Goal: Task Accomplishment & Management: Use online tool/utility

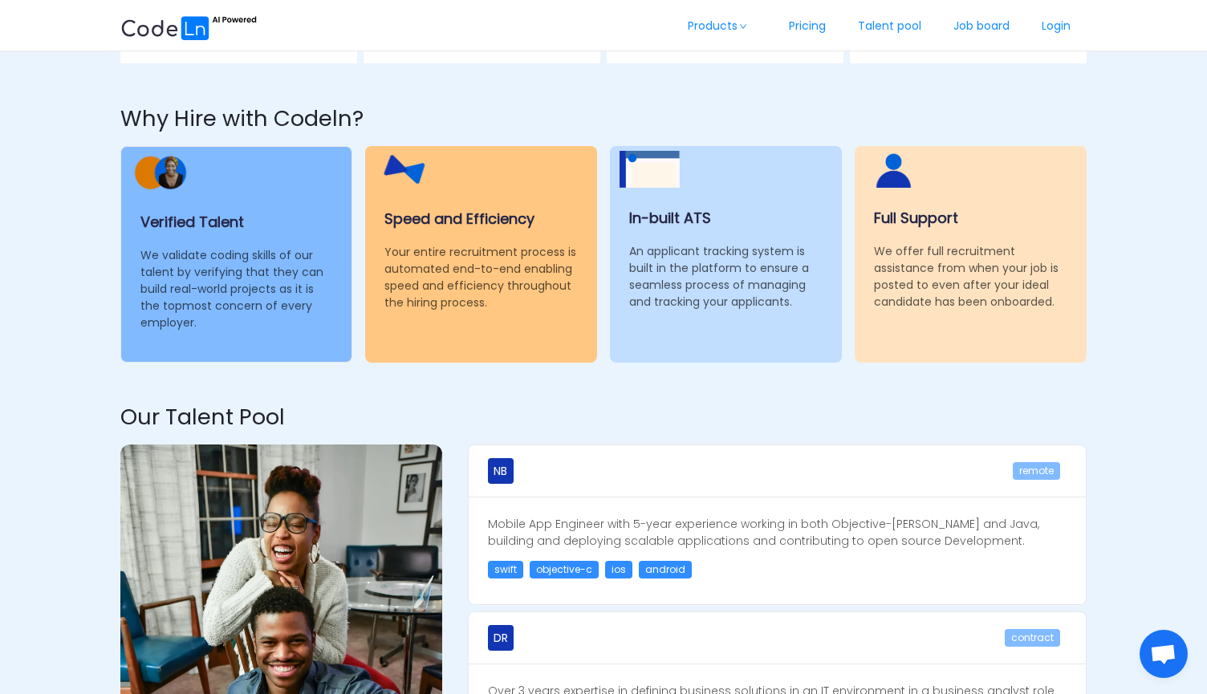
scroll to position [1109, 0]
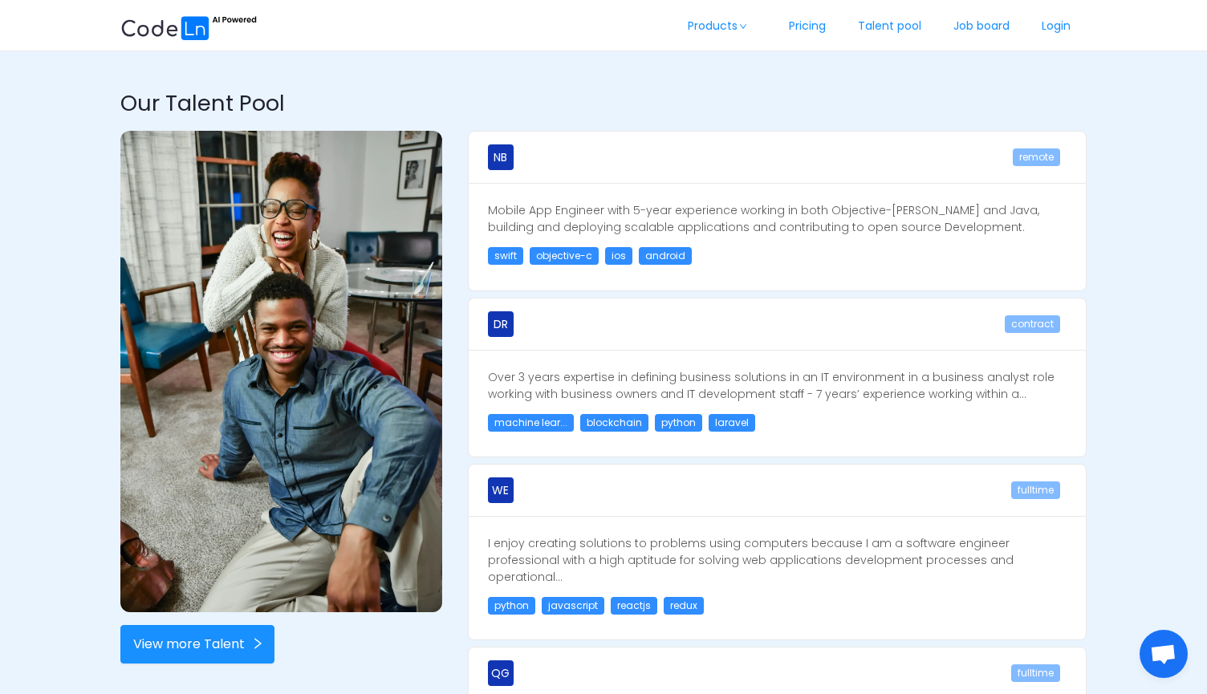
click at [597, 290] on div "NB remote Mobile App Engineer with 5-year experience working in both Objective-…" at bounding box center [777, 480] width 644 height 725
click at [742, 294] on div "NB remote Mobile App Engineer with 5-year experience working in both Objective-…" at bounding box center [777, 480] width 644 height 725
click at [741, 292] on div "NB remote Mobile App Engineer with 5-year experience working in both Objective-…" at bounding box center [777, 480] width 644 height 725
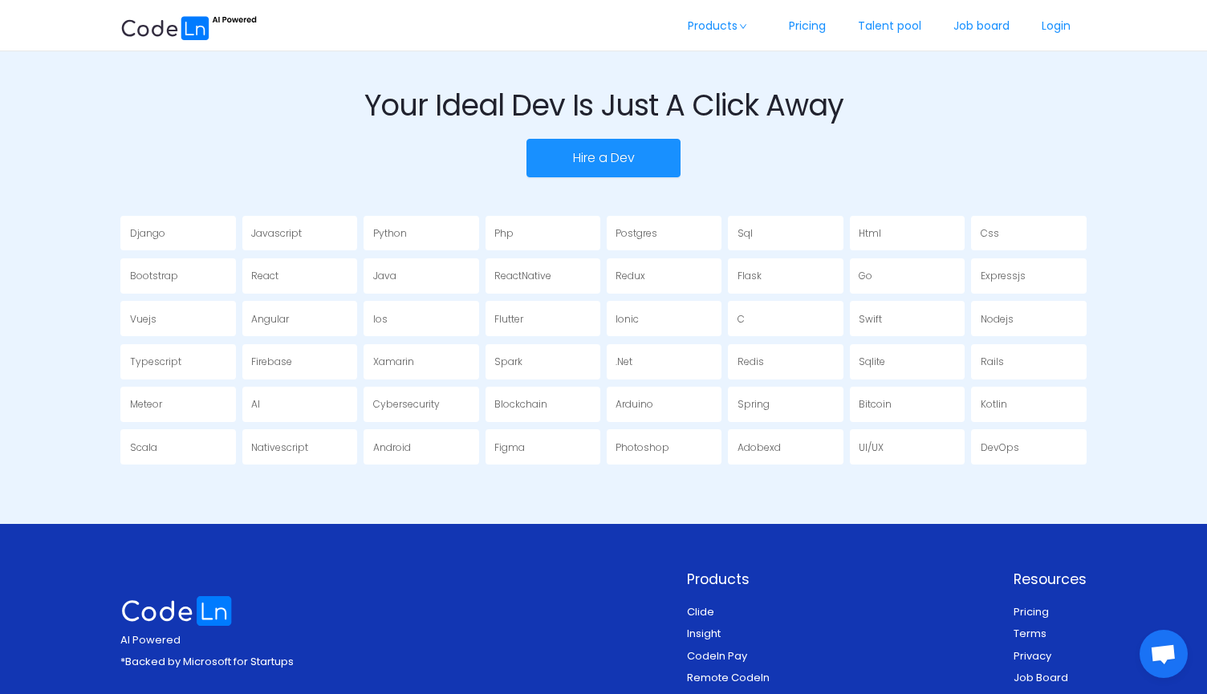
scroll to position [2871, 0]
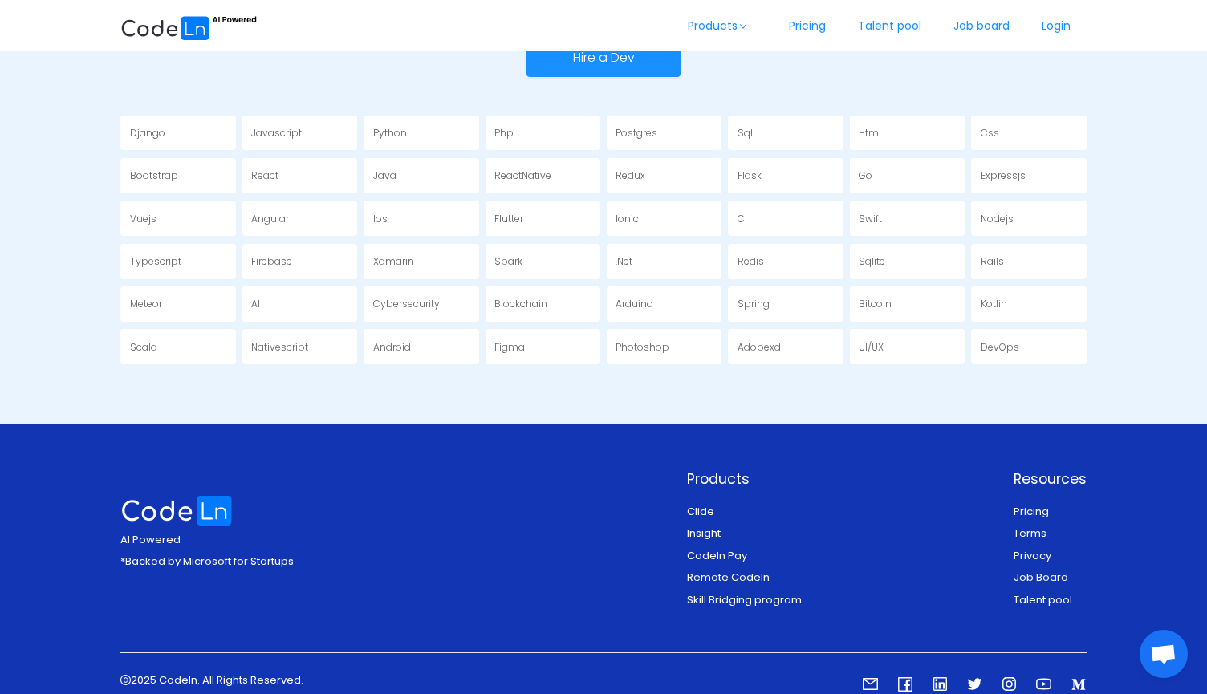
click at [610, 364] on section "Your Ideal Dev Is Just A Click Away Hire a Dev Django Javascript Python Php Pos…" at bounding box center [602, 176] width 965 height 495
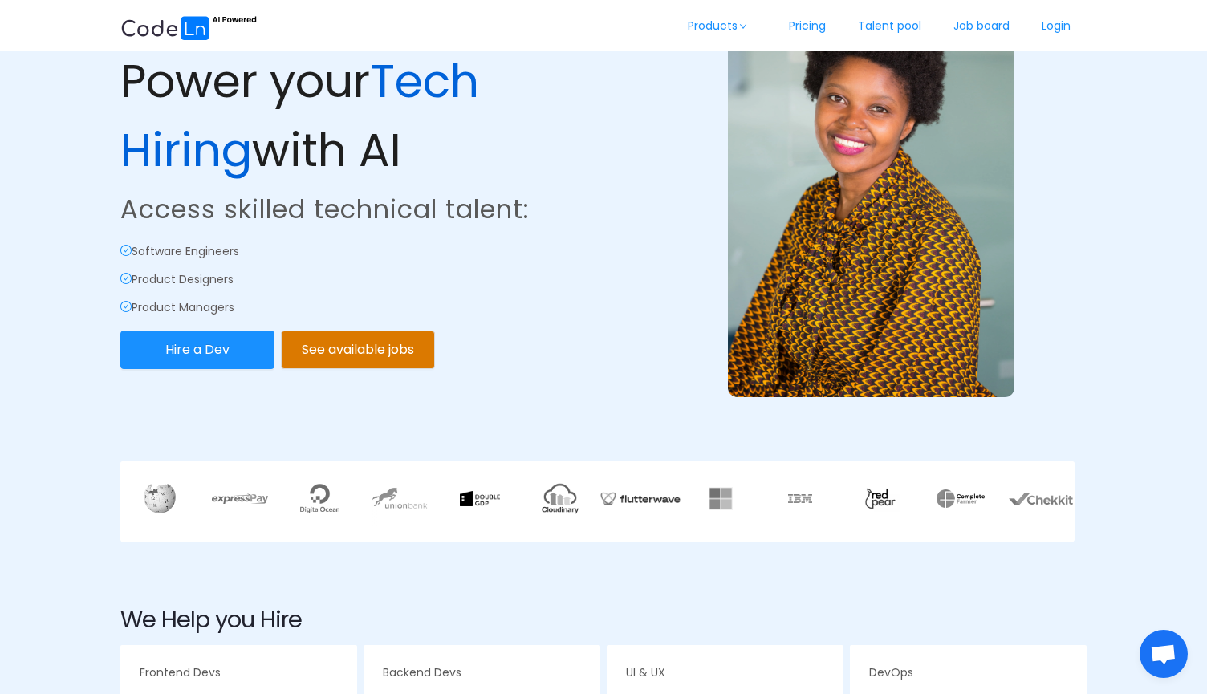
scroll to position [0, 0]
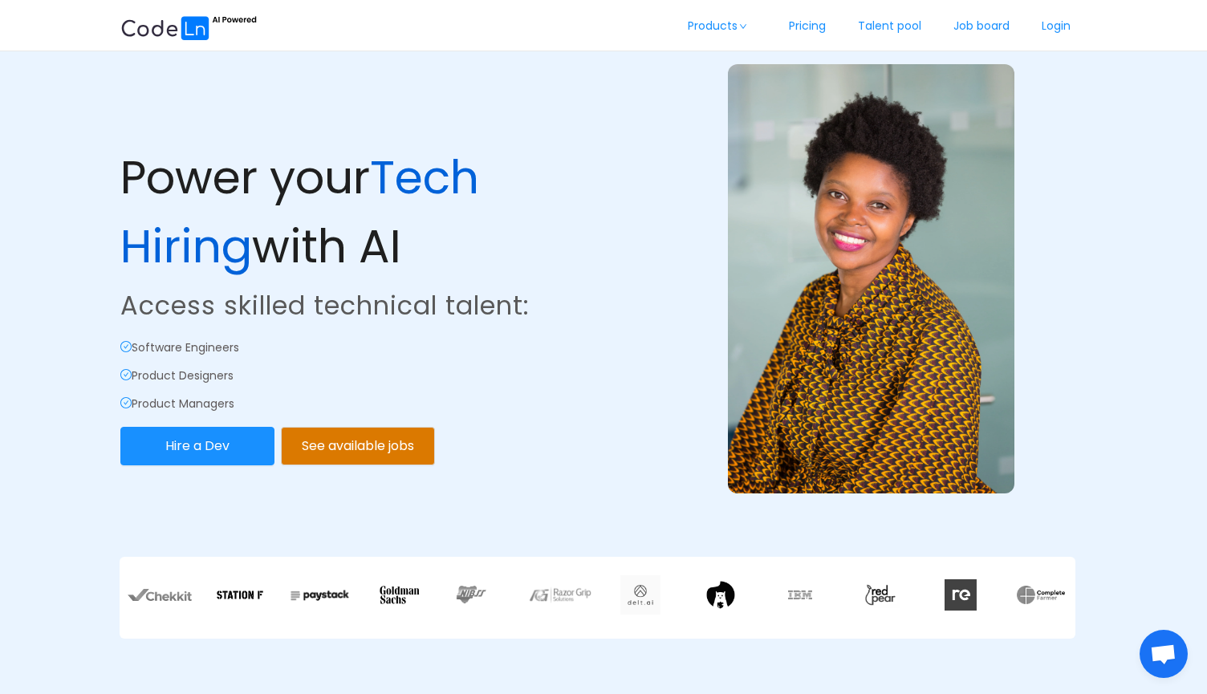
drag, startPoint x: 552, startPoint y: 308, endPoint x: 128, endPoint y: 302, distance: 424.5
click at [128, 302] on p "Access skilled technical talent:" at bounding box center [360, 305] width 480 height 39
click at [592, 299] on p "Access skilled technical talent:" at bounding box center [360, 305] width 480 height 39
drag, startPoint x: 577, startPoint y: 302, endPoint x: 128, endPoint y: 297, distance: 448.5
click at [128, 297] on p "Access skilled technical talent:" at bounding box center [360, 305] width 480 height 39
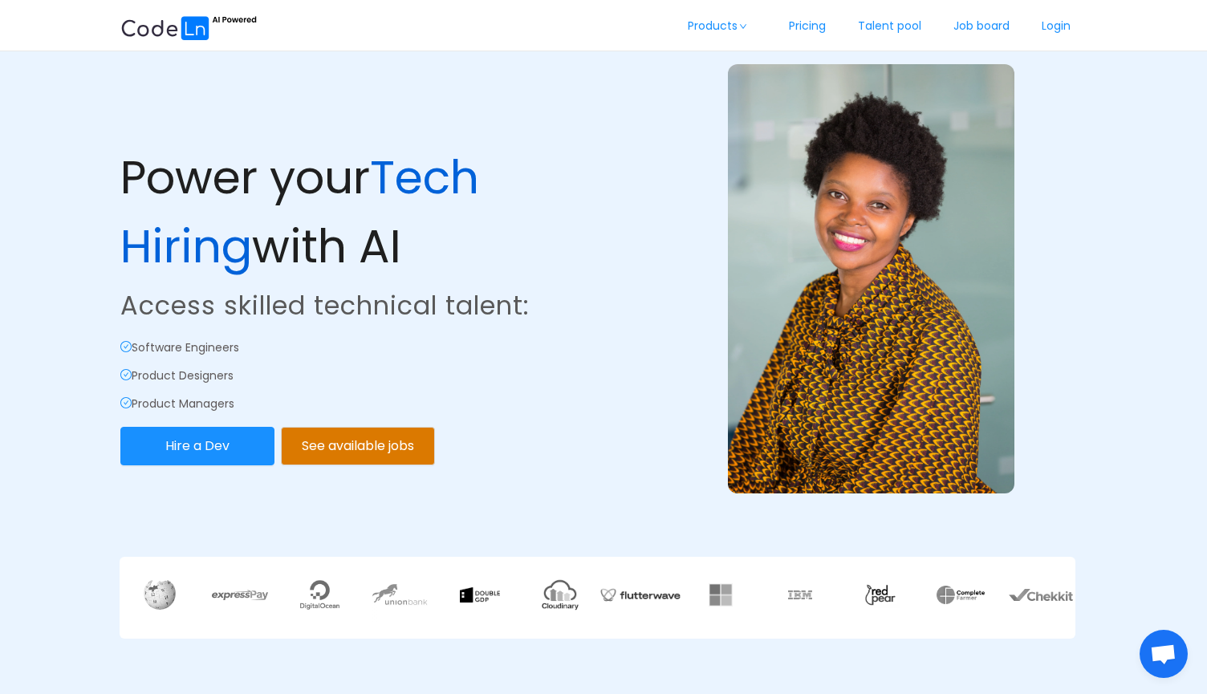
click at [564, 327] on div "Power your Tech Hiring with AI Access skilled technical talent: Software Engine…" at bounding box center [360, 304] width 480 height 321
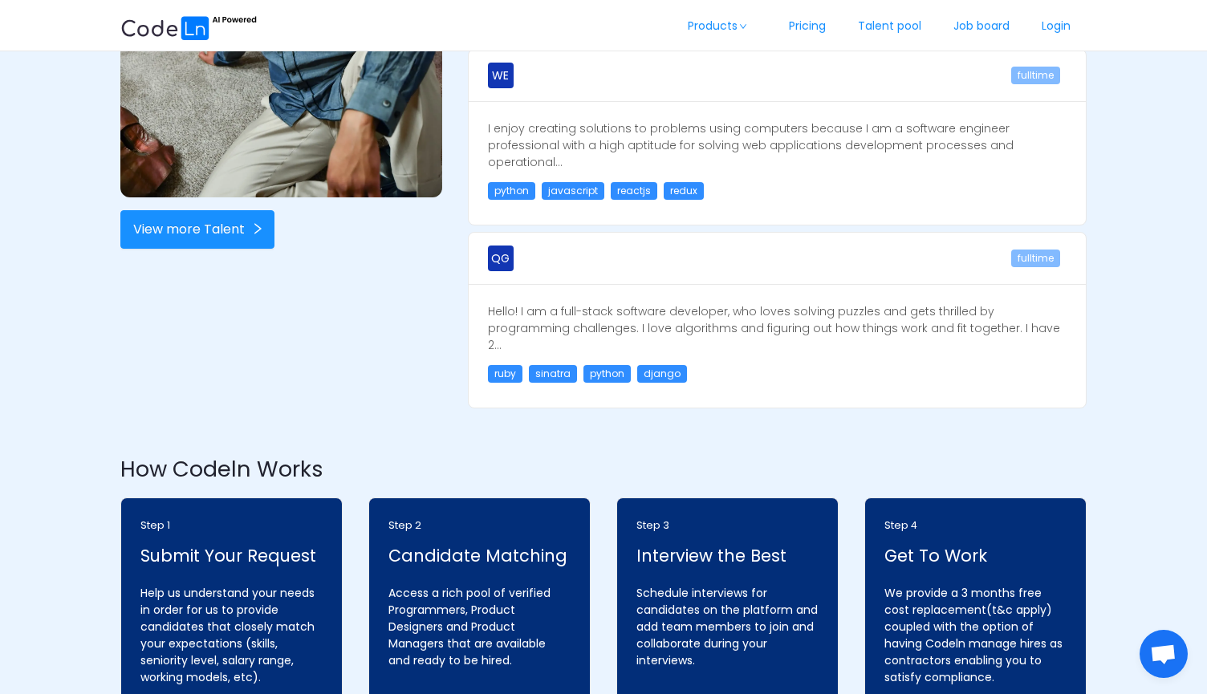
scroll to position [1809, 0]
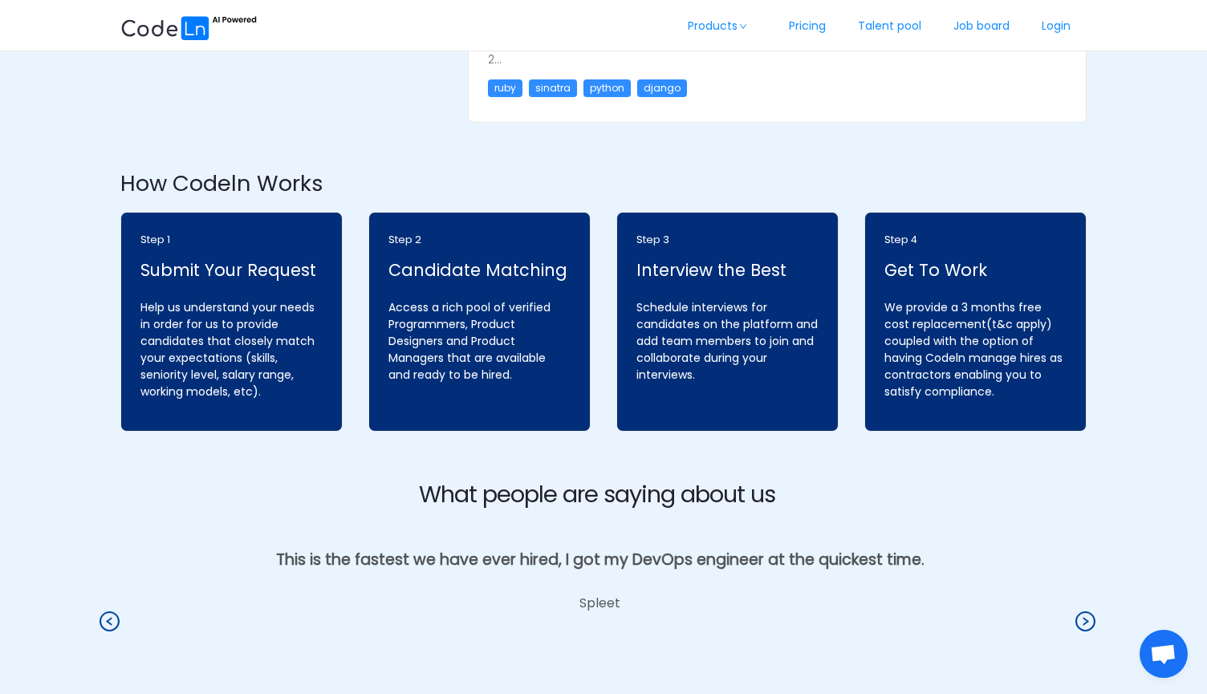
click at [608, 255] on div "Step 3 Interview the Best Schedule interviews for candidates on the platform an…" at bounding box center [727, 322] width 248 height 246
click at [607, 273] on div "Step 3 Interview the Best Schedule interviews for candidates on the platform an…" at bounding box center [727, 322] width 248 height 246
click at [603, 279] on div "Step 3 Interview the Best Schedule interviews for candidates on the platform an…" at bounding box center [727, 322] width 248 height 246
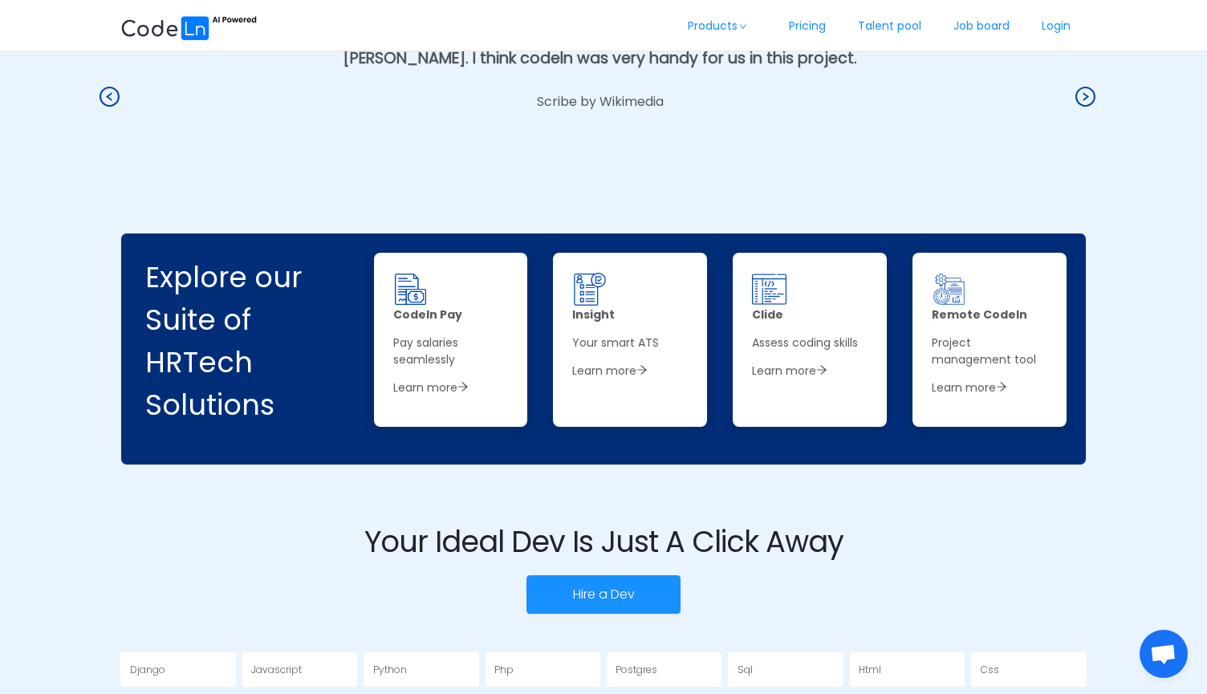
scroll to position [2871, 0]
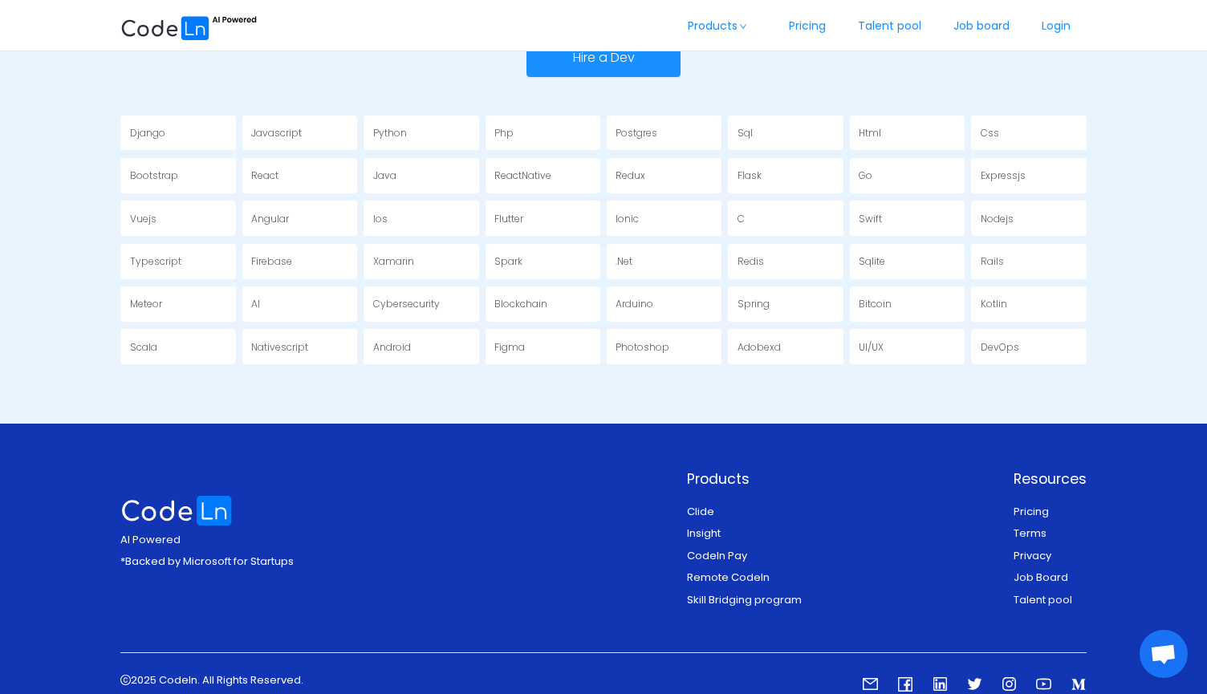
click at [607, 348] on section "Your Ideal Dev Is Just A Click Away Hire a Dev Django Javascript Python Php Pos…" at bounding box center [602, 176] width 965 height 495
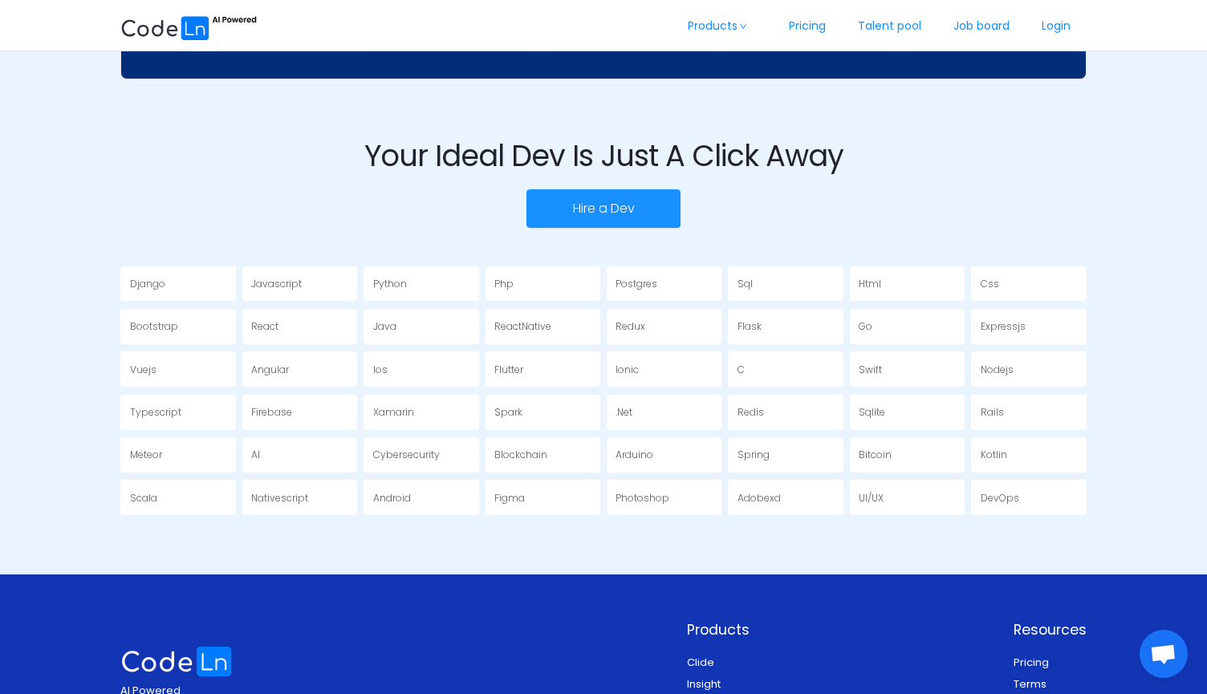
scroll to position [2587, 0]
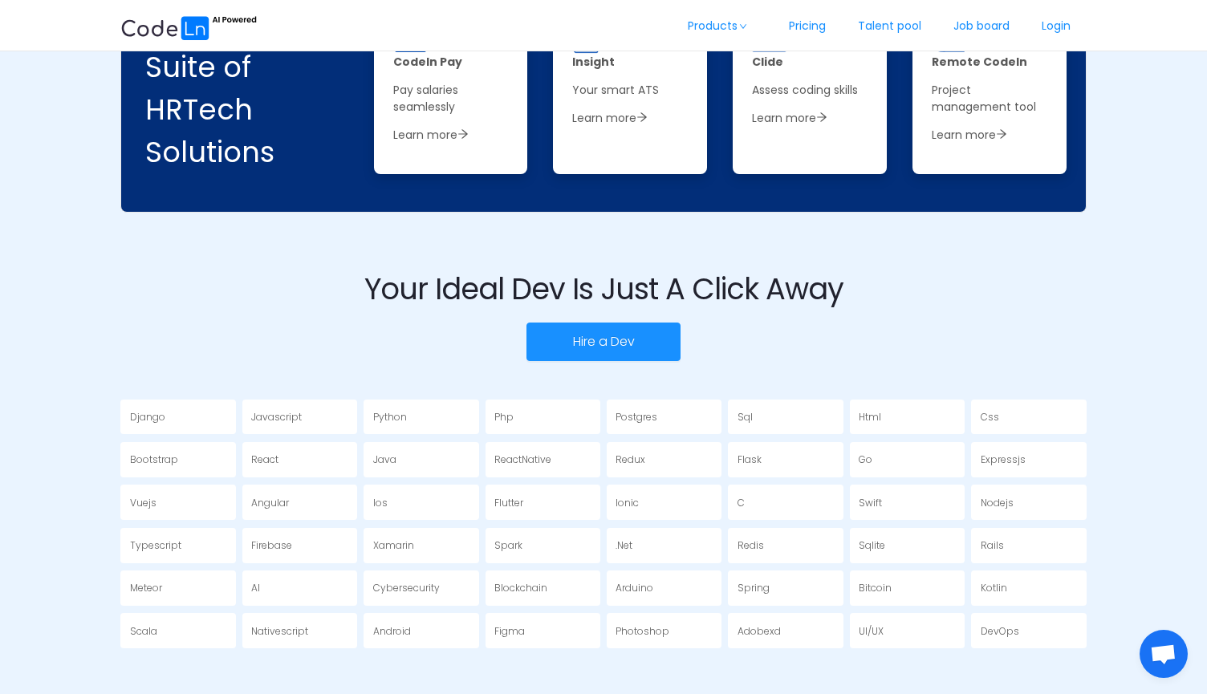
click at [806, 323] on div "Hire a Dev" at bounding box center [602, 342] width 965 height 39
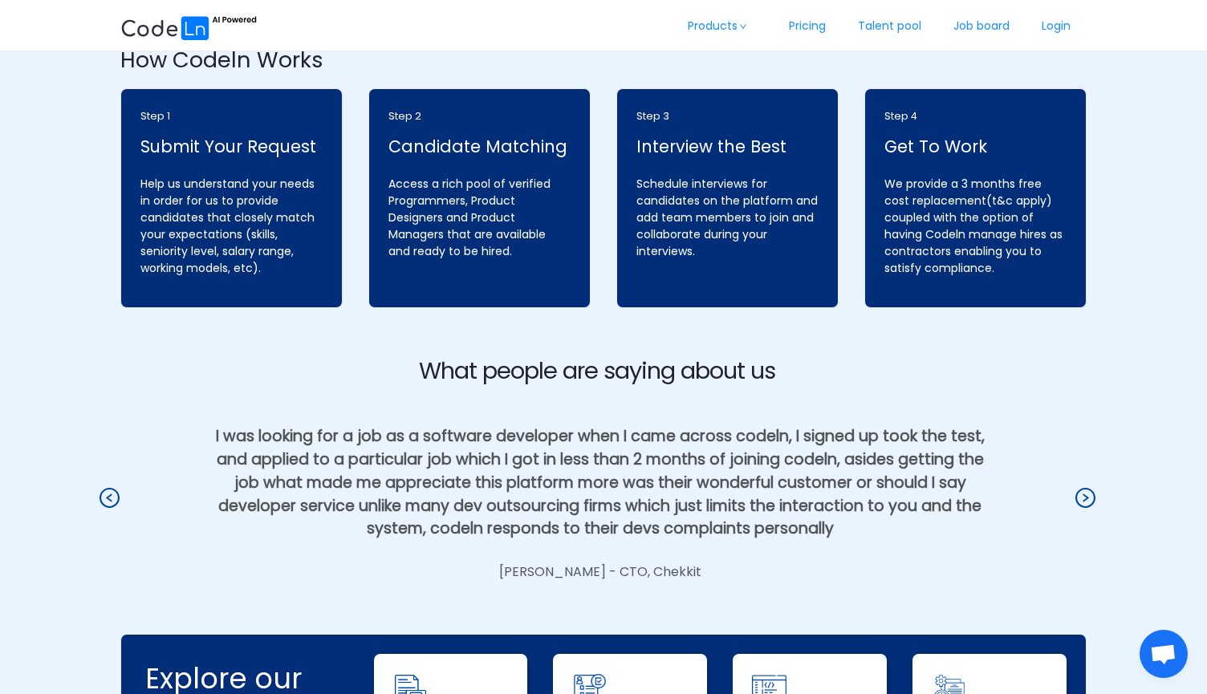
scroll to position [2077, 0]
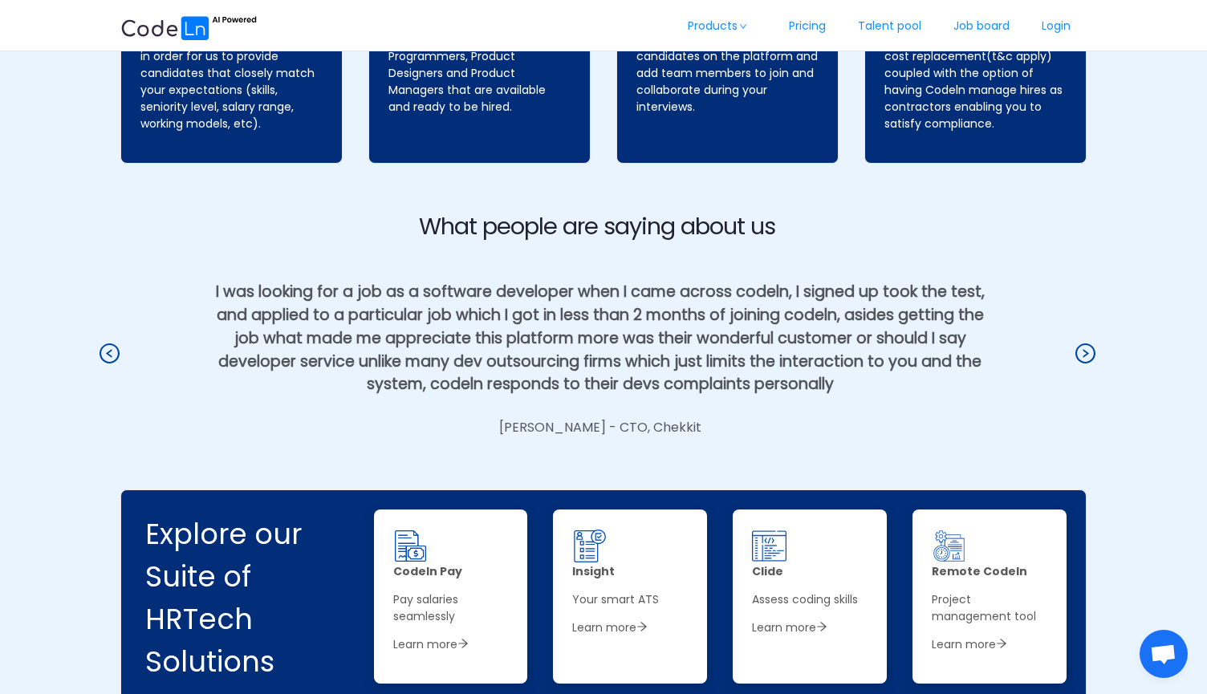
drag, startPoint x: 529, startPoint y: 386, endPoint x: 743, endPoint y: 392, distance: 214.3
click at [743, 418] on p "[PERSON_NAME] - CTO, Chekkit" at bounding box center [600, 427] width 769 height 19
click at [719, 376] on div "I was looking for a job as a software developer when I came across codeln, I si…" at bounding box center [600, 365] width 769 height 169
drag, startPoint x: 689, startPoint y: 384, endPoint x: 530, endPoint y: 393, distance: 159.1
click at [530, 418] on p "[PERSON_NAME] - CTO, Chekkit" at bounding box center [600, 427] width 769 height 19
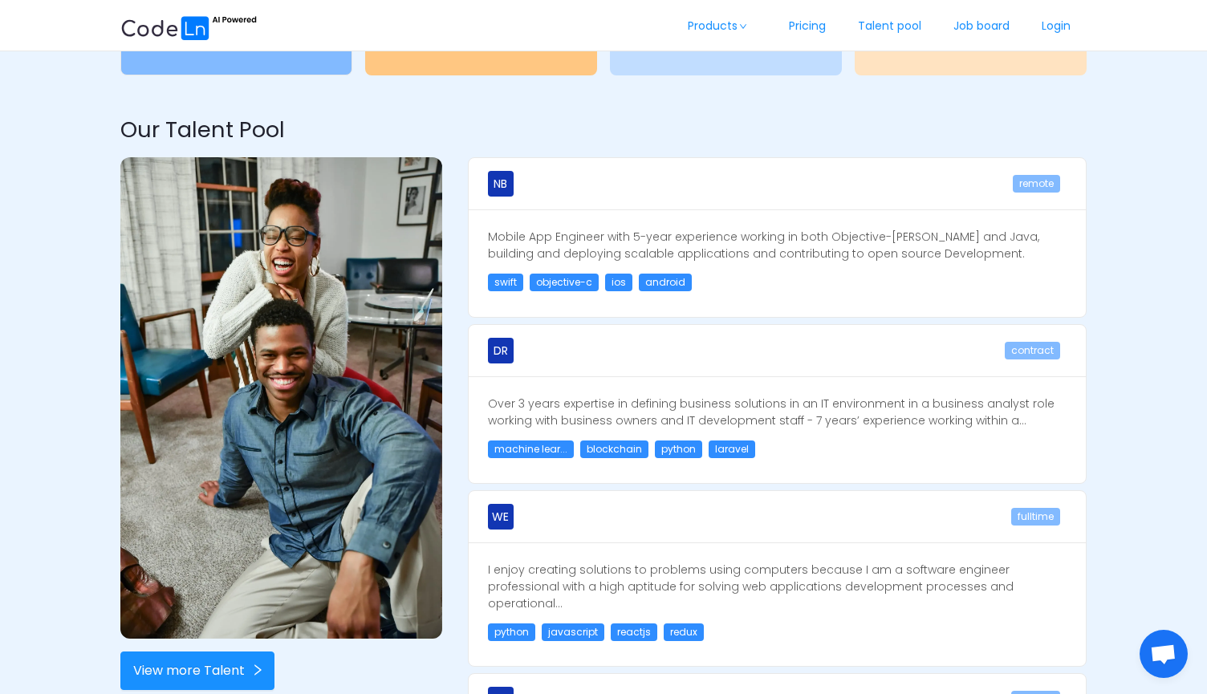
scroll to position [303, 0]
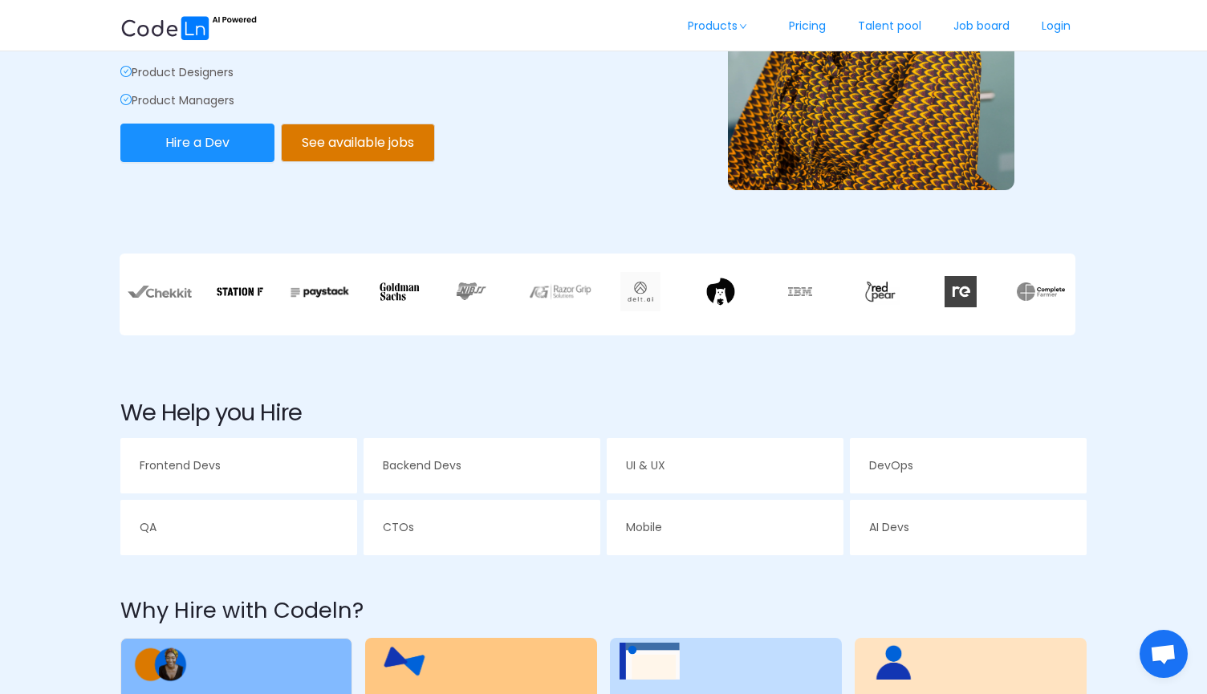
click at [615, 432] on section "We Help you Hire Frontend Devs Backend Devs UI & UX DevOps QA CTOs Mobile AI De…" at bounding box center [602, 459] width 965 height 200
click at [603, 432] on section "We Help you Hire Frontend Devs Backend Devs UI & UX DevOps QA CTOs Mobile AI De…" at bounding box center [602, 459] width 965 height 200
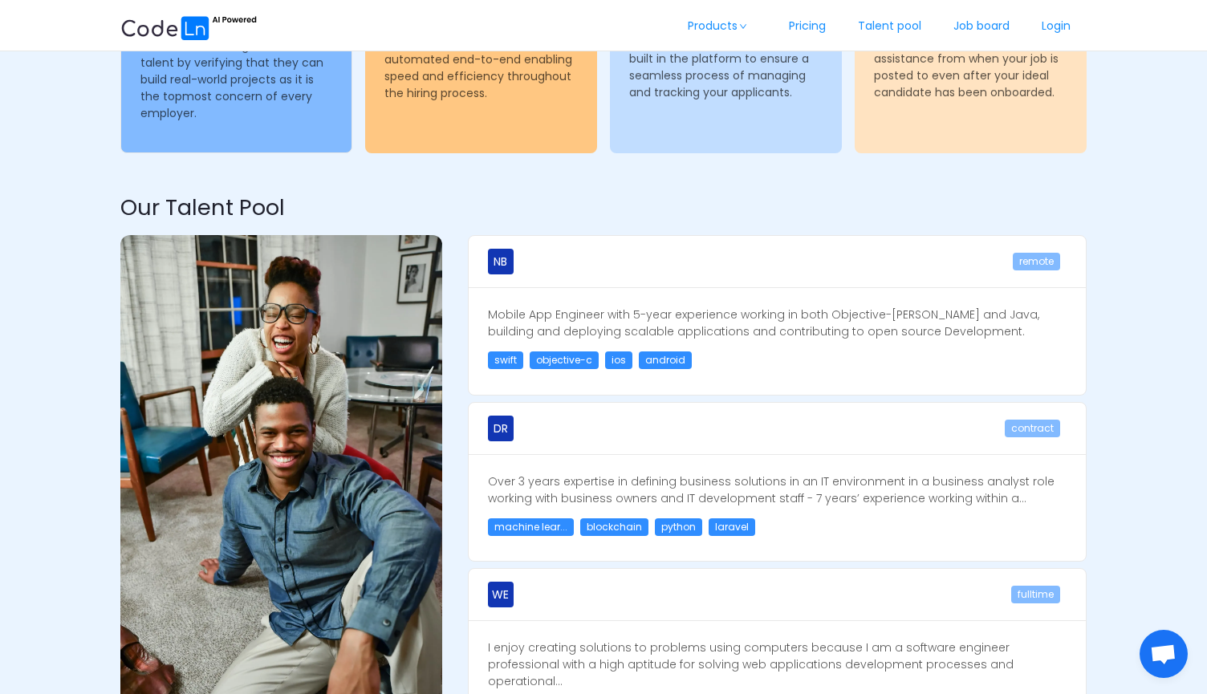
scroll to position [0, 0]
